Goal: Transaction & Acquisition: Obtain resource

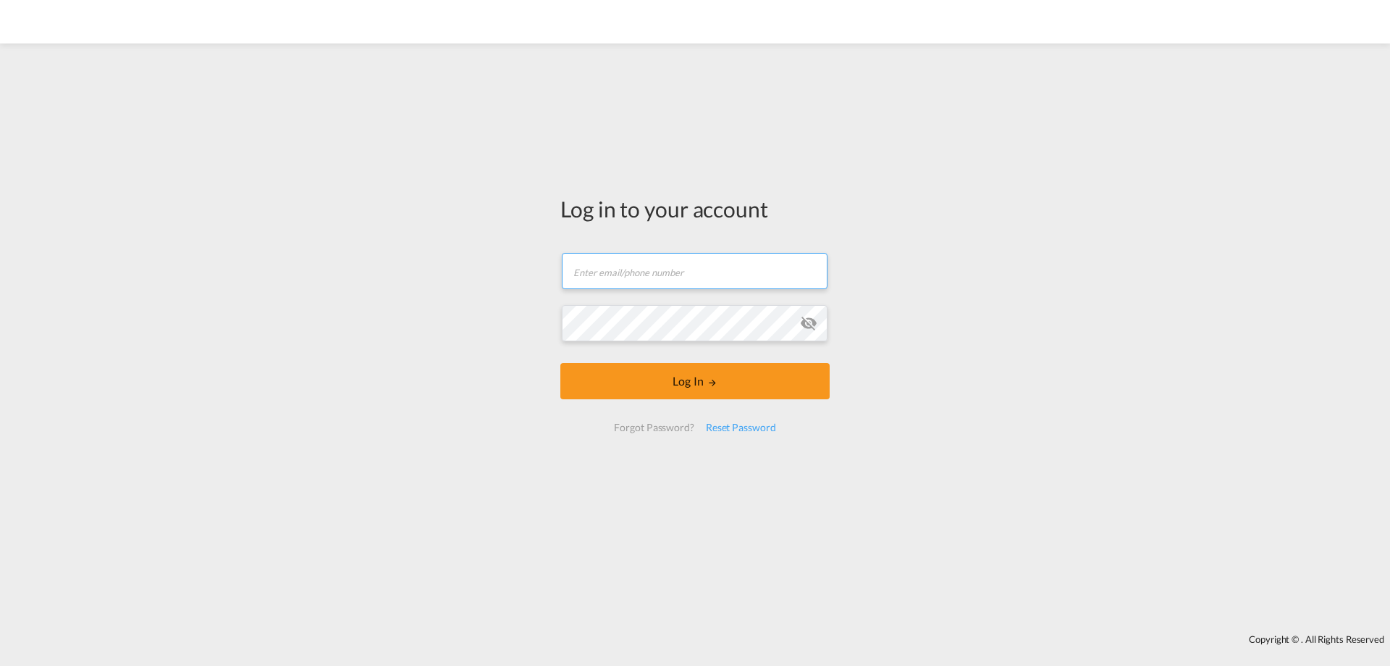
click at [700, 274] on input "text" at bounding box center [695, 271] width 266 height 36
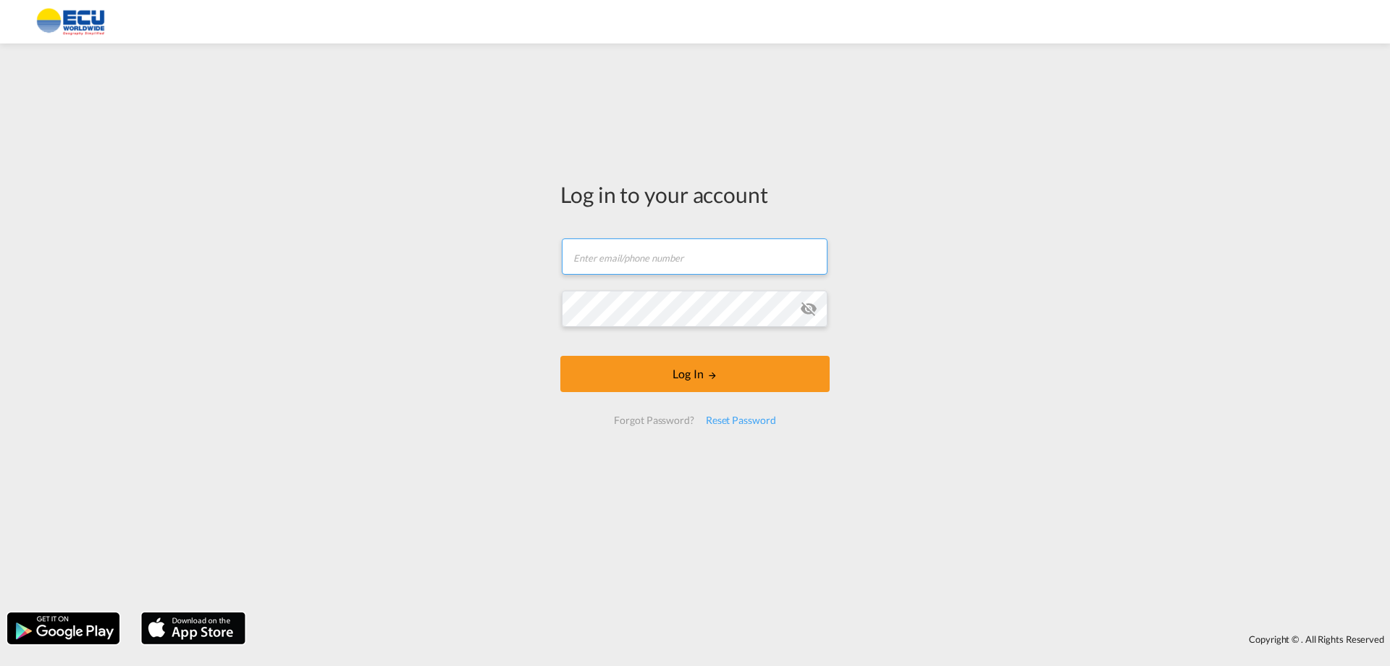
type input "[EMAIL_ADDRESS][DOMAIN_NAME]"
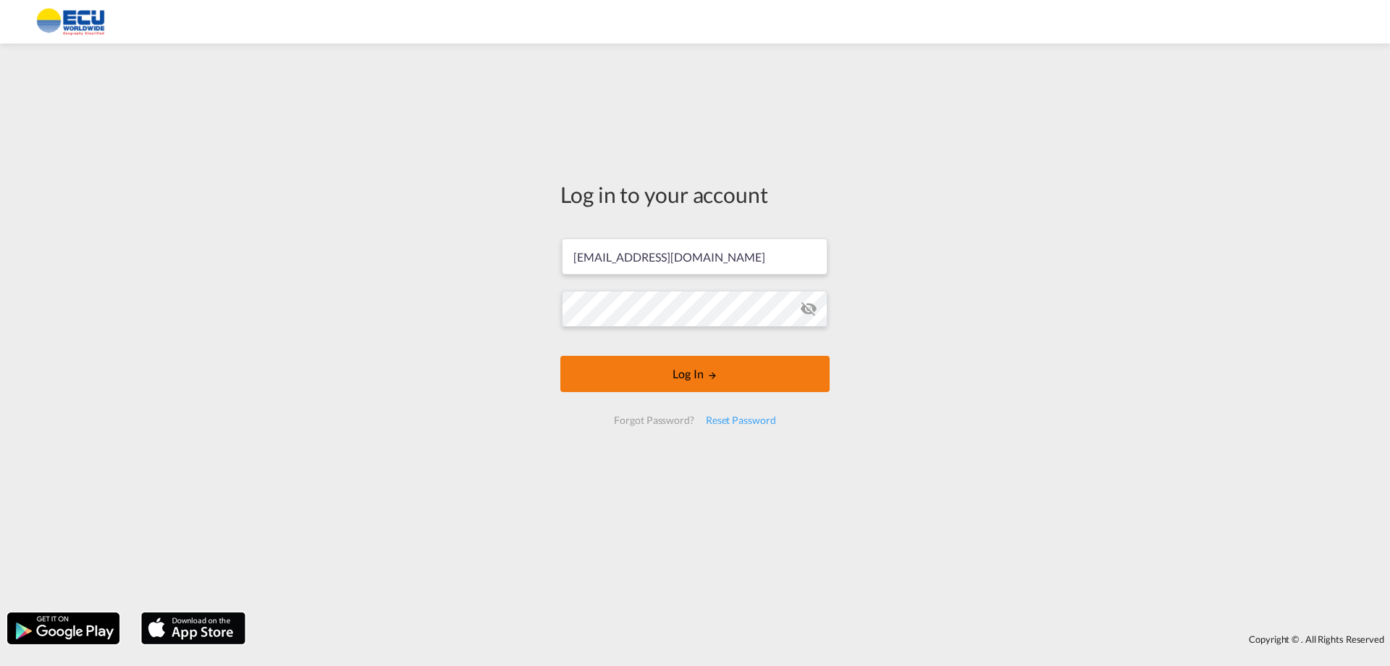
click at [684, 378] on button "Log In" at bounding box center [695, 374] width 269 height 36
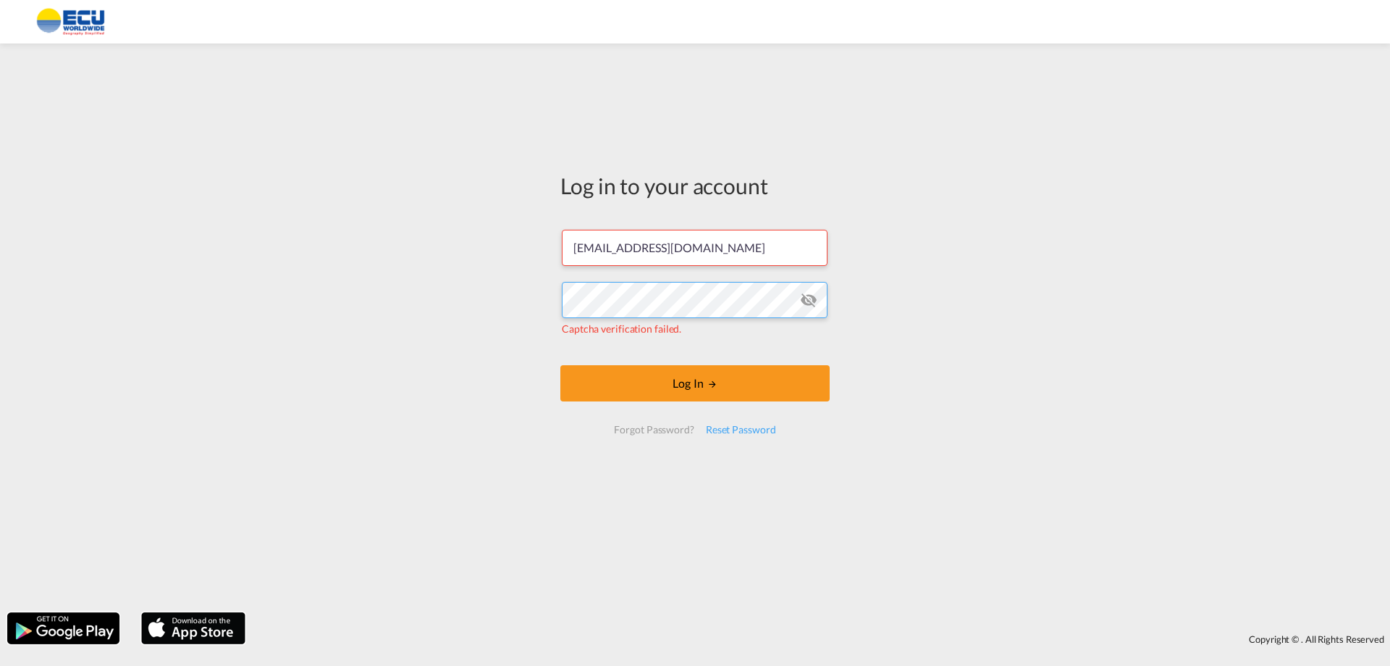
click at [500, 307] on div "Log in to your account [EMAIL_ADDRESS][DOMAIN_NAME] Captcha verification failed…" at bounding box center [695, 328] width 1390 height 554
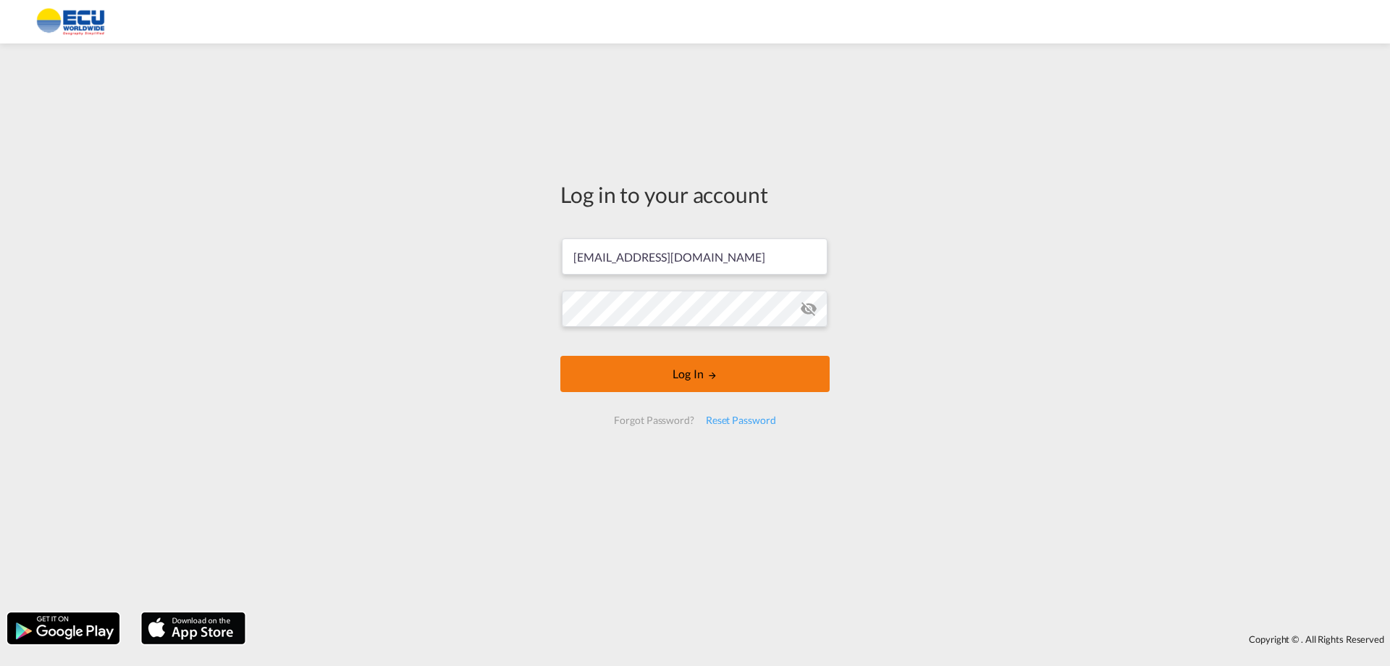
click at [693, 382] on button "Log In" at bounding box center [695, 374] width 269 height 36
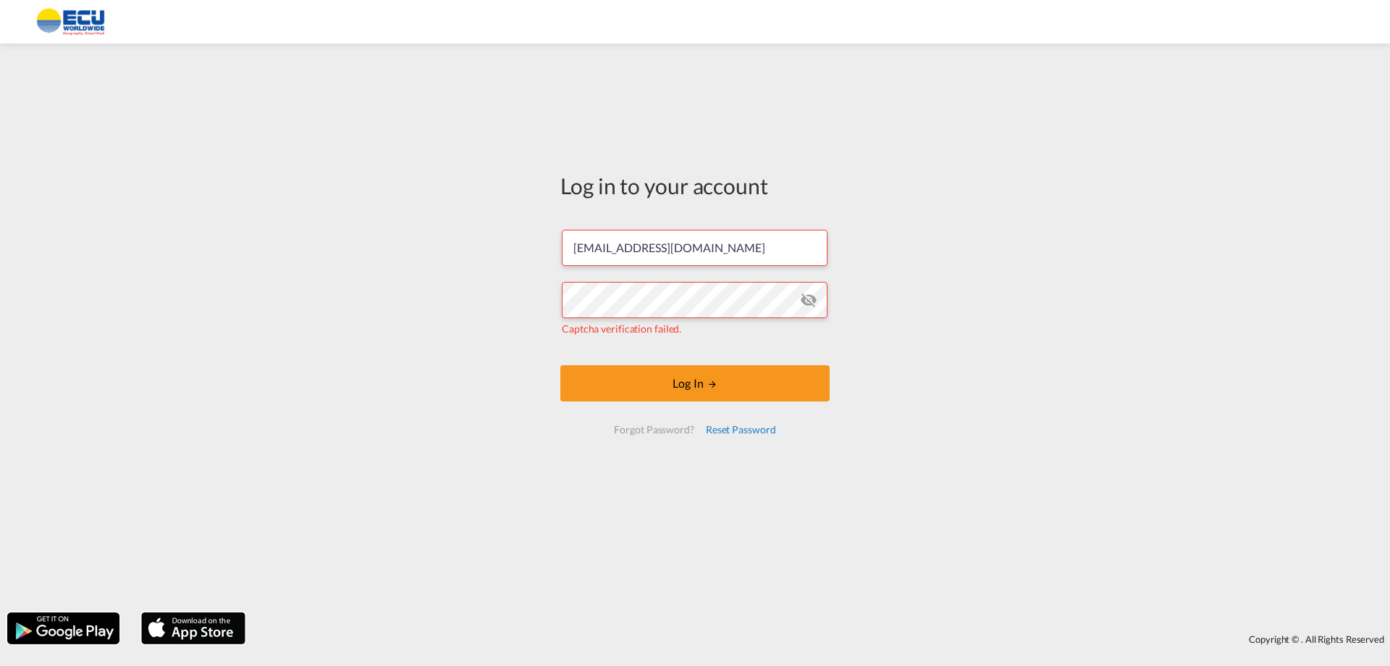
click at [762, 432] on div "Reset Password" at bounding box center [741, 429] width 82 height 26
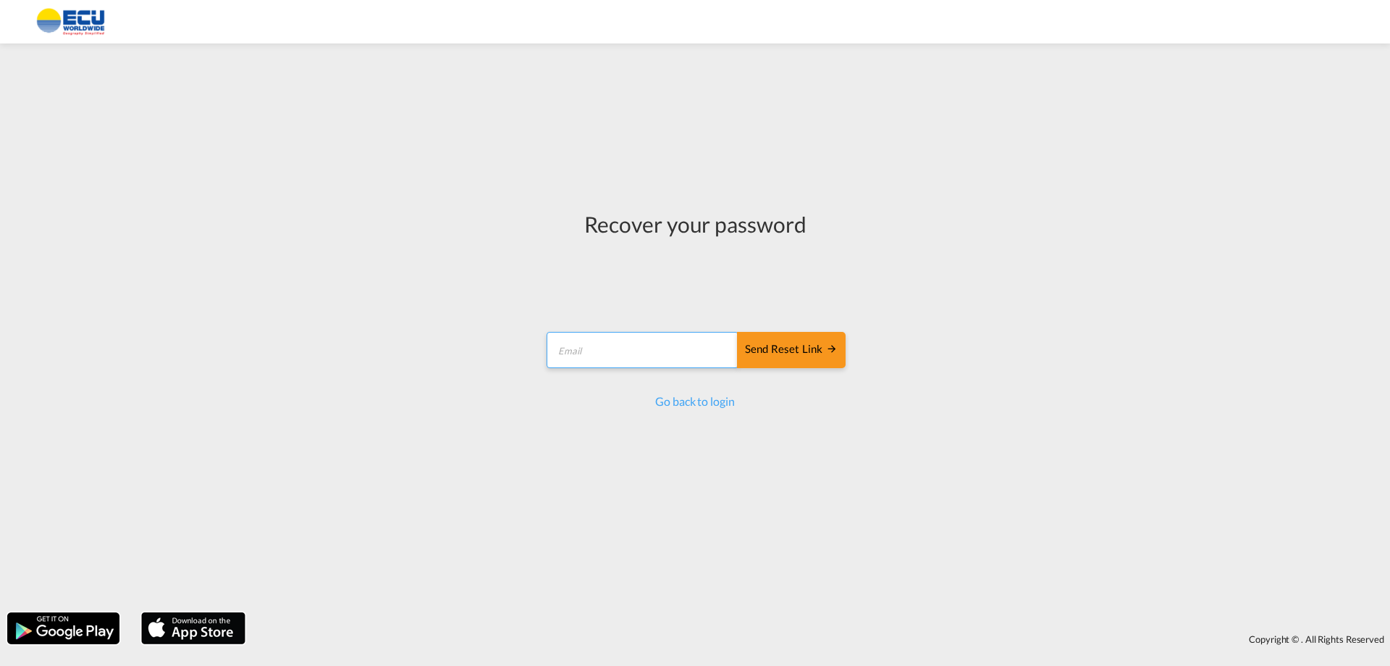
click at [606, 346] on input "email" at bounding box center [643, 350] width 192 height 36
type input "[EMAIL_ADDRESS][DOMAIN_NAME]"
click at [798, 343] on div "Send reset link" at bounding box center [791, 349] width 93 height 17
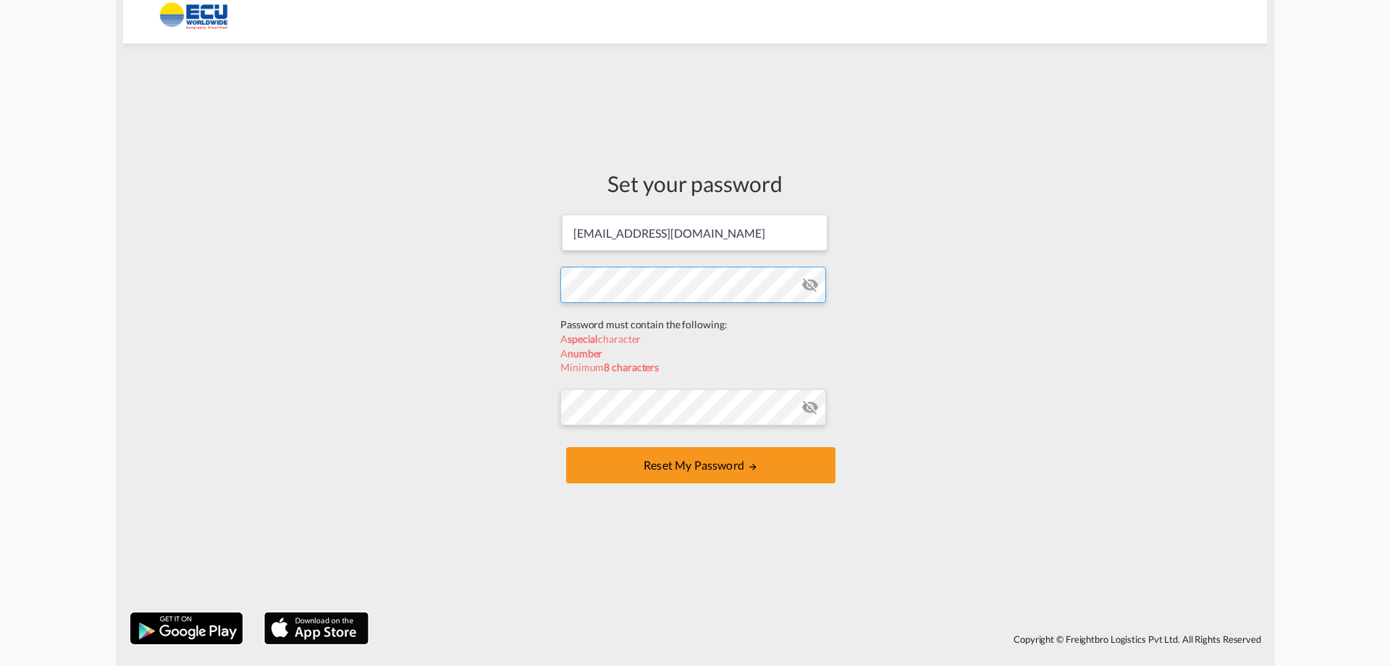
click at [647, 327] on form "[EMAIL_ADDRESS][DOMAIN_NAME] Password must contain the following: A special cha…" at bounding box center [695, 350] width 269 height 274
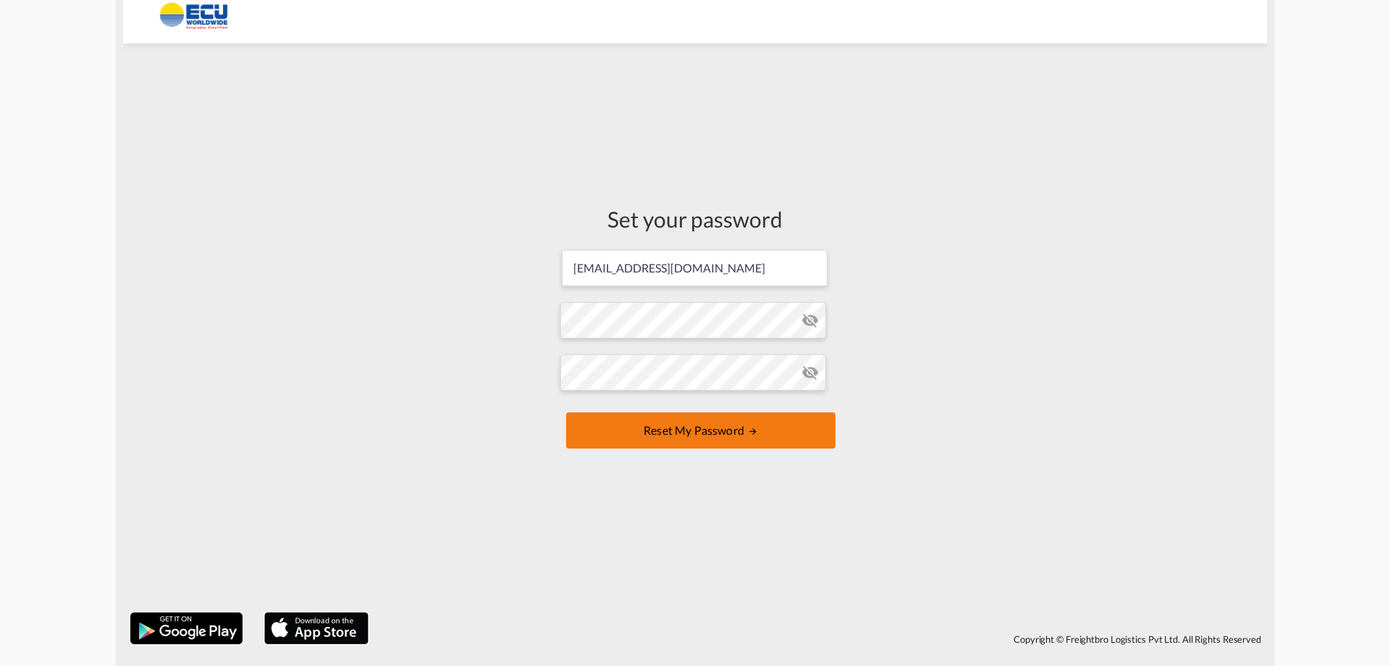
click at [708, 437] on button "Reset my password" at bounding box center [700, 430] width 269 height 36
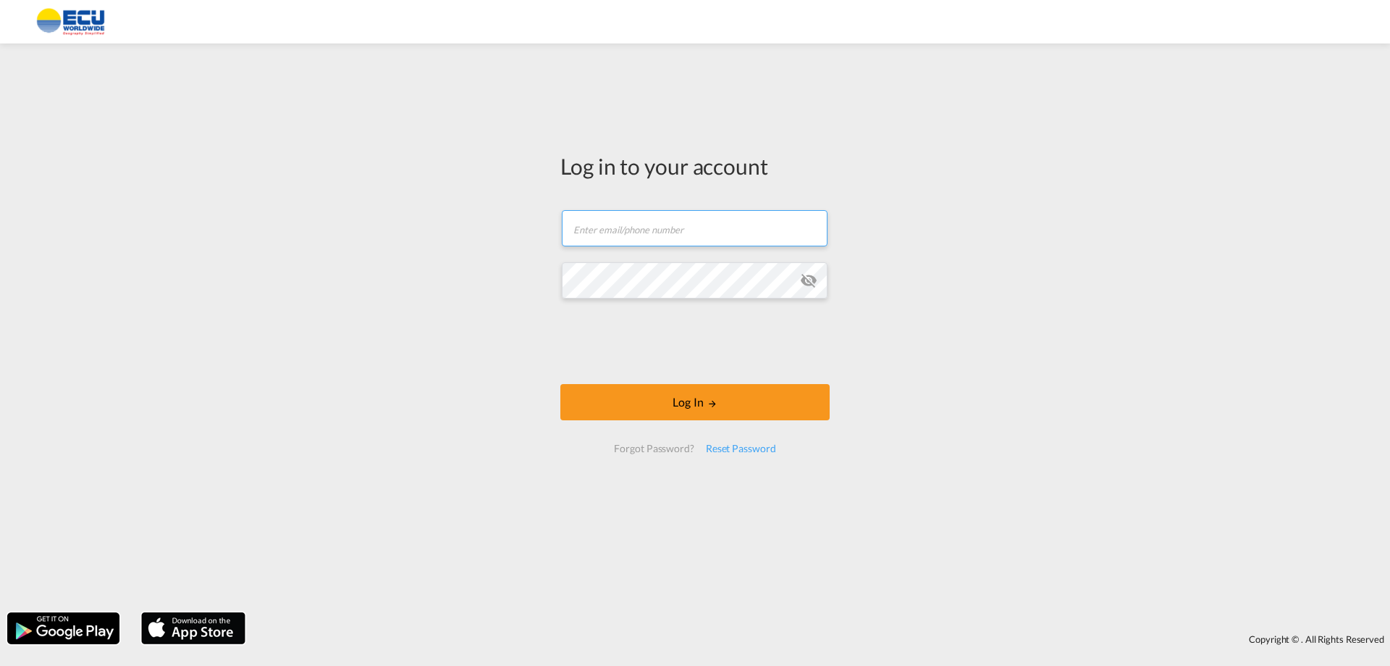
click at [618, 225] on input "text" at bounding box center [695, 228] width 266 height 36
type input "[EMAIL_ADDRESS][DOMAIN_NAME]"
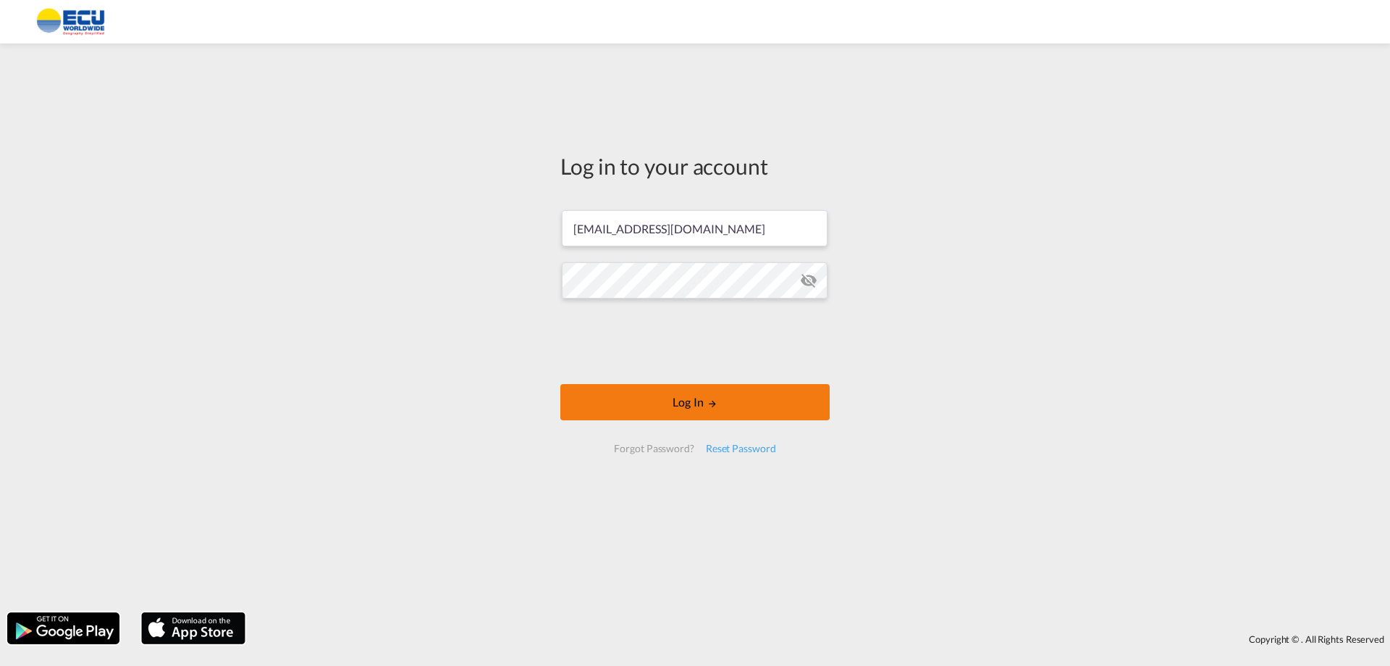
click at [702, 403] on button "Log In" at bounding box center [695, 402] width 269 height 36
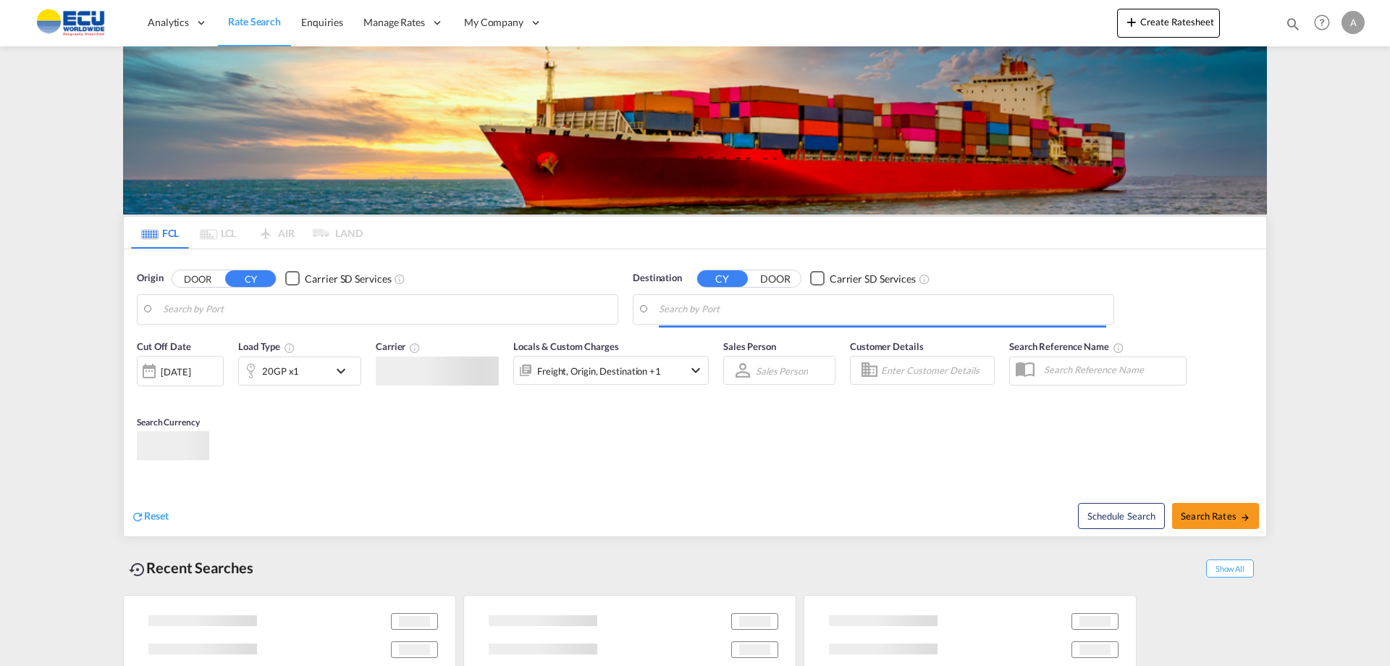
type input "Port Everglades, FL, USPEF"
type input "Georgetown, GYGEO"
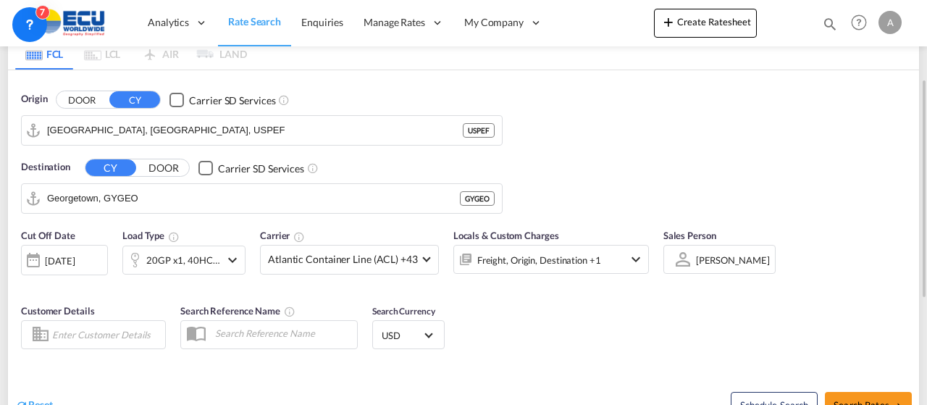
scroll to position [72, 0]
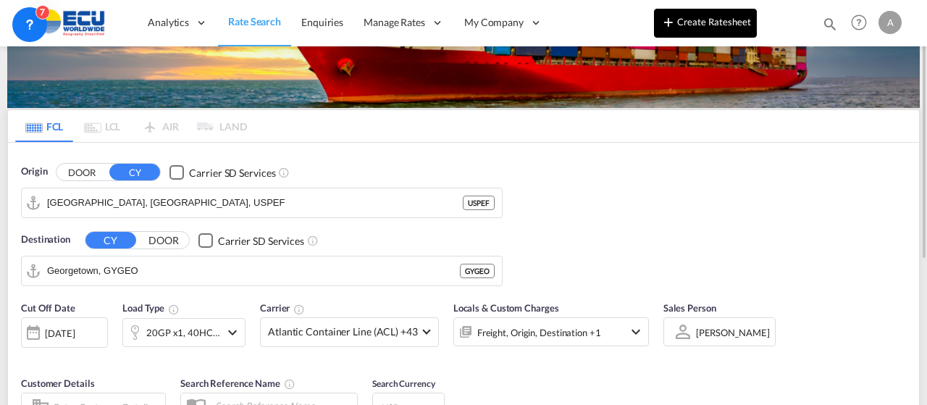
click at [715, 22] on button "Create Ratesheet" at bounding box center [705, 23] width 103 height 29
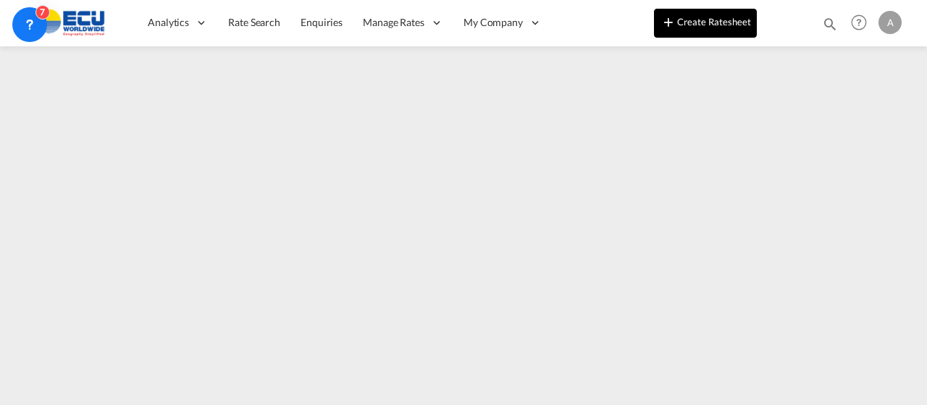
click at [705, 23] on button "Create Ratesheet" at bounding box center [705, 23] width 103 height 29
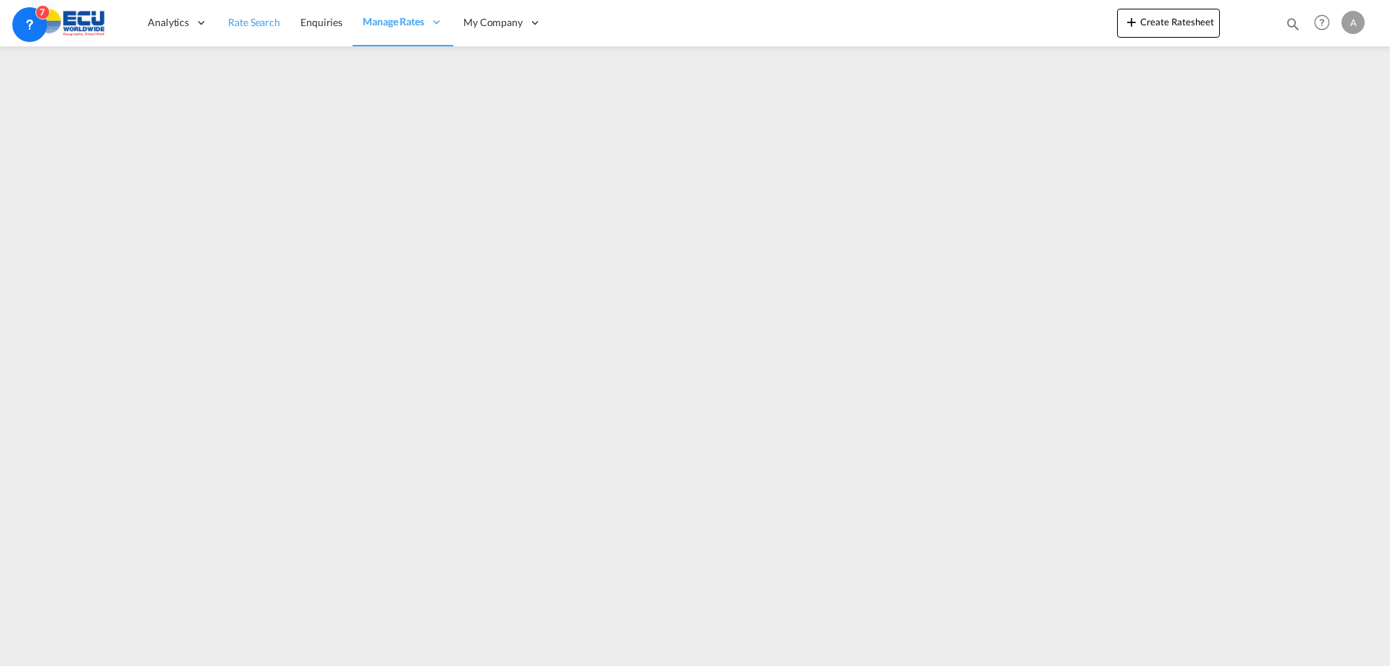
click at [247, 20] on span "Rate Search" at bounding box center [254, 22] width 52 height 12
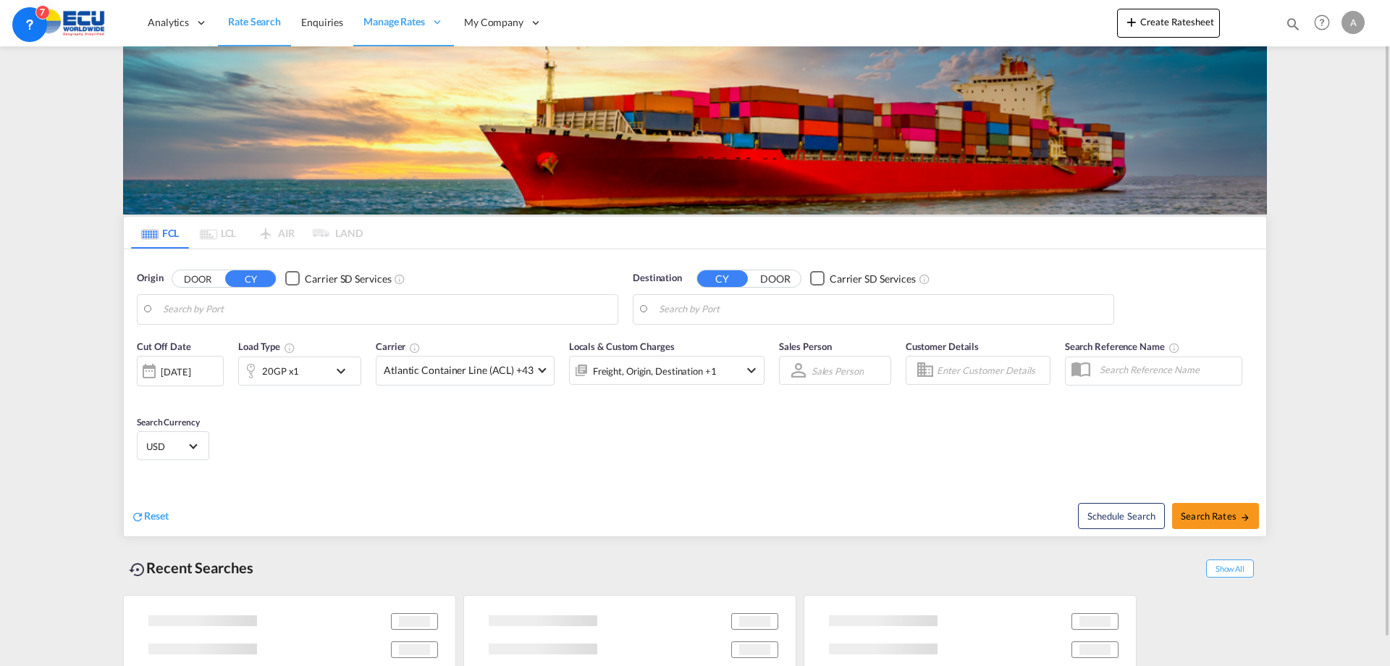
type input "Port Everglades, FL, USPEF"
type input "Georgetown, GYGEO"
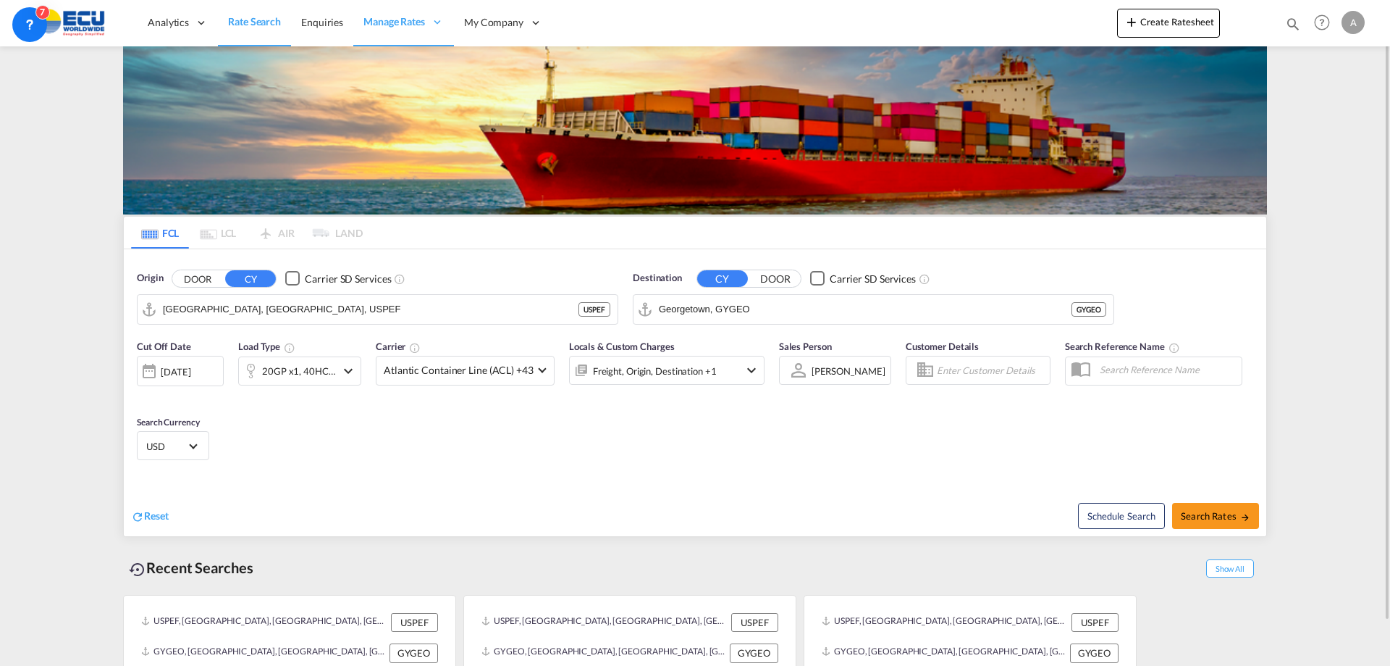
click at [1332, 157] on md-content "Analytics Reports Dashboard Rate Search Enquiries Manage Rates Contract Rates" at bounding box center [695, 333] width 1390 height 666
